Goal: Navigation & Orientation: Go to known website

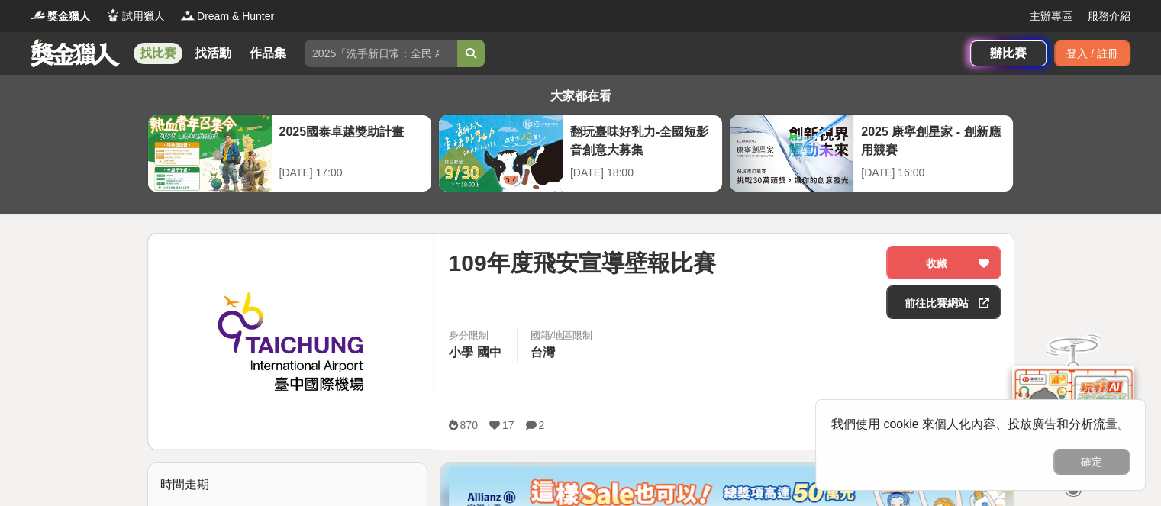
drag, startPoint x: 903, startPoint y: 307, endPoint x: 469, endPoint y: 366, distance: 438.4
click at [903, 307] on link "前往比賽網站" at bounding box center [943, 303] width 115 height 34
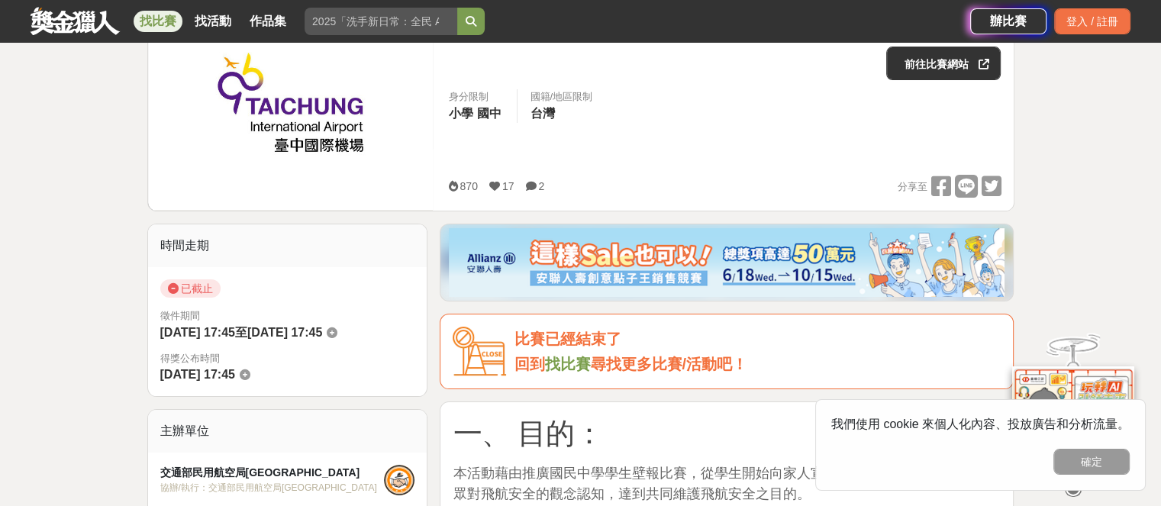
scroll to position [305, 0]
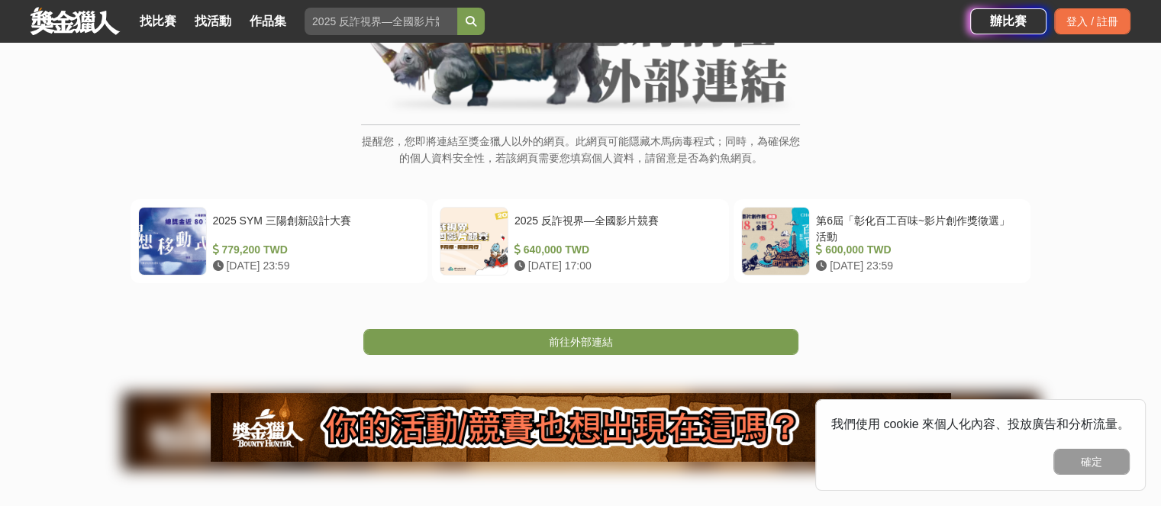
scroll to position [76, 0]
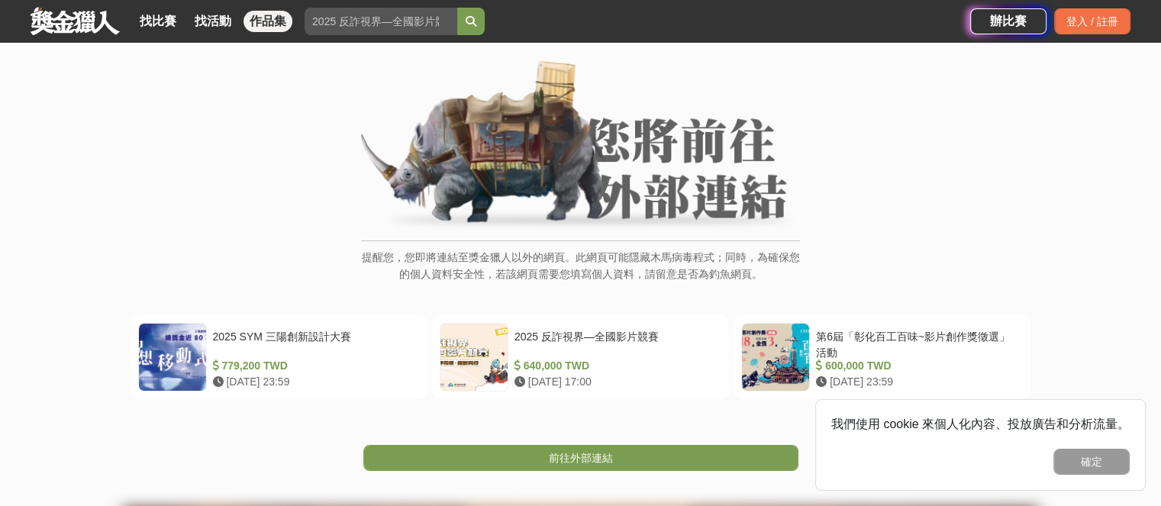
click at [269, 23] on link "作品集" at bounding box center [268, 21] width 49 height 21
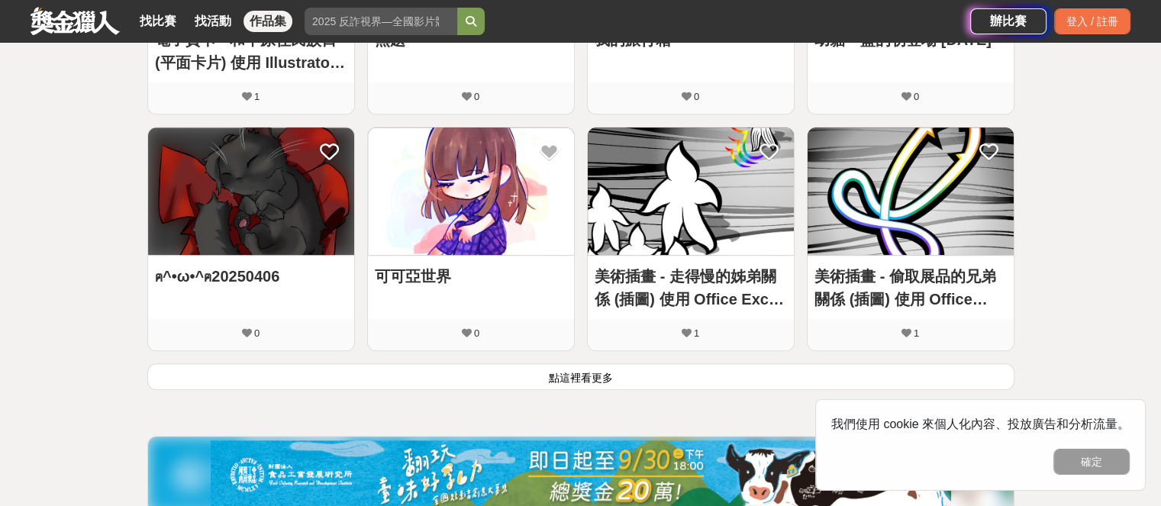
scroll to position [1145, 0]
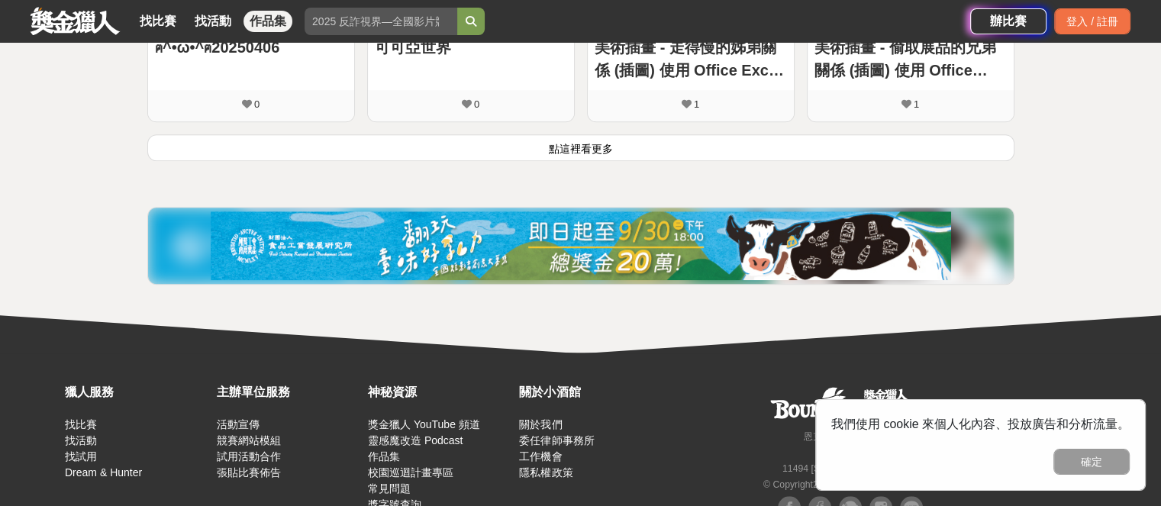
click at [731, 140] on button "點這裡看更多" at bounding box center [580, 147] width 867 height 27
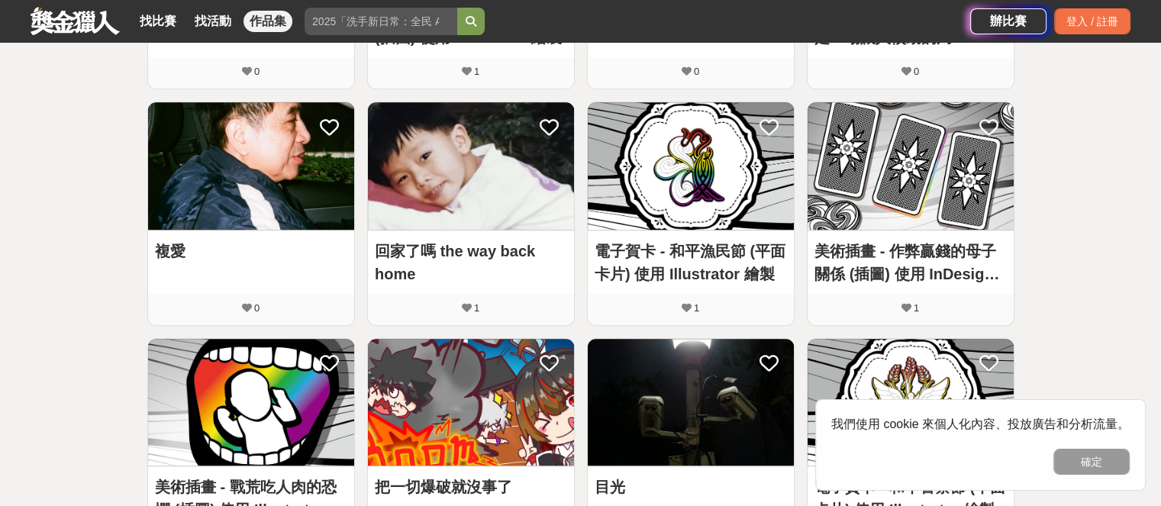
scroll to position [1232, 0]
